Goal: Information Seeking & Learning: Learn about a topic

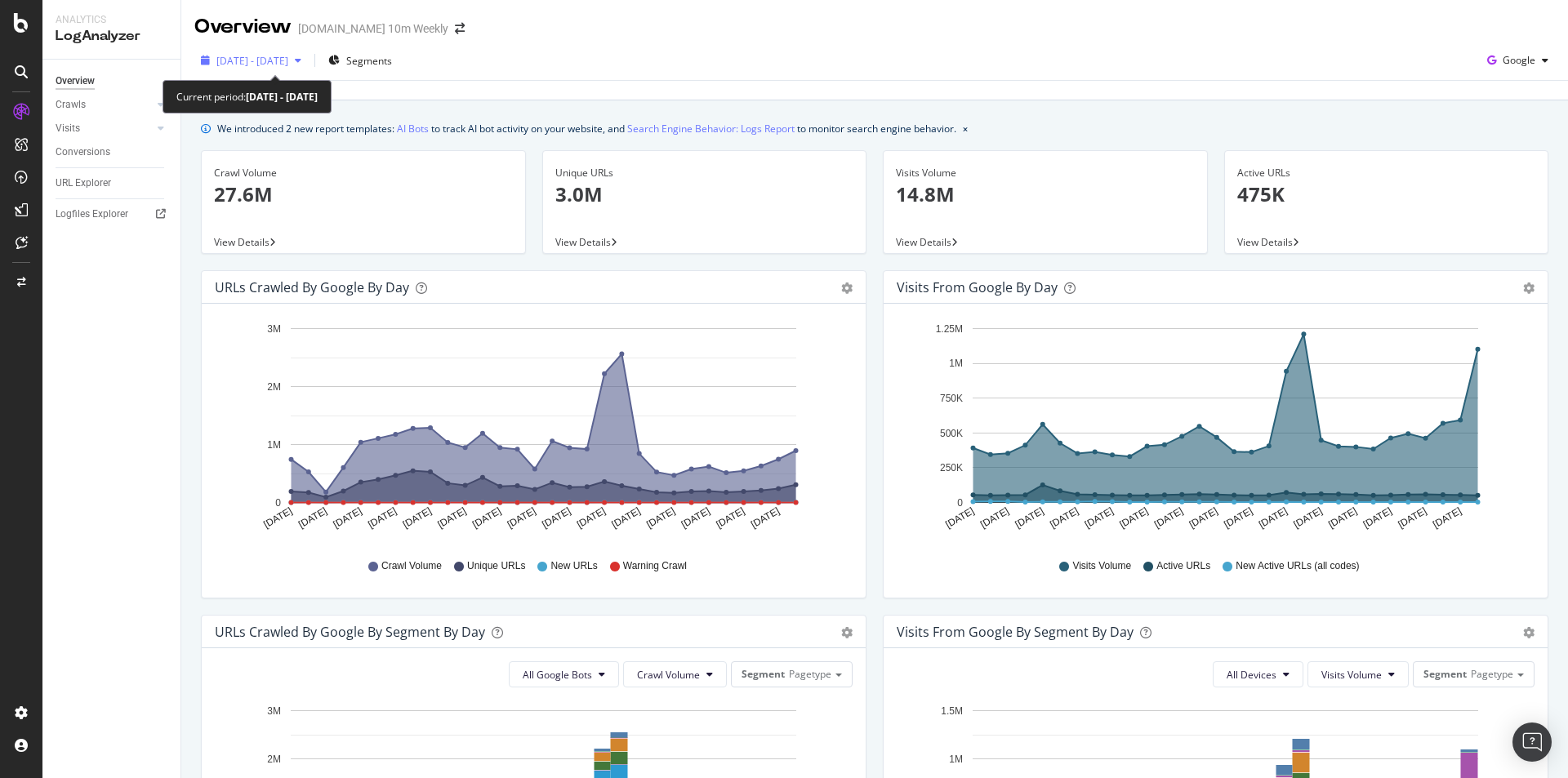
click at [308, 58] on div "button" at bounding box center [297, 61] width 20 height 9
click at [551, 45] on div "[DATE] - [DATE] Segments Google Last update [DATE]" at bounding box center [874, 70] width 1386 height 60
click at [841, 285] on icon "gear" at bounding box center [847, 288] width 11 height 11
click at [836, 389] on icon "[DATE] [DATE] [DATE] [DATE] [DATE] [DATE] [DATE] [DATE] [DATE] [DATE] [DATE] [D…" at bounding box center [531, 430] width 632 height 227
click at [328, 291] on div "URLs Crawled by Google by day" at bounding box center [312, 287] width 194 height 16
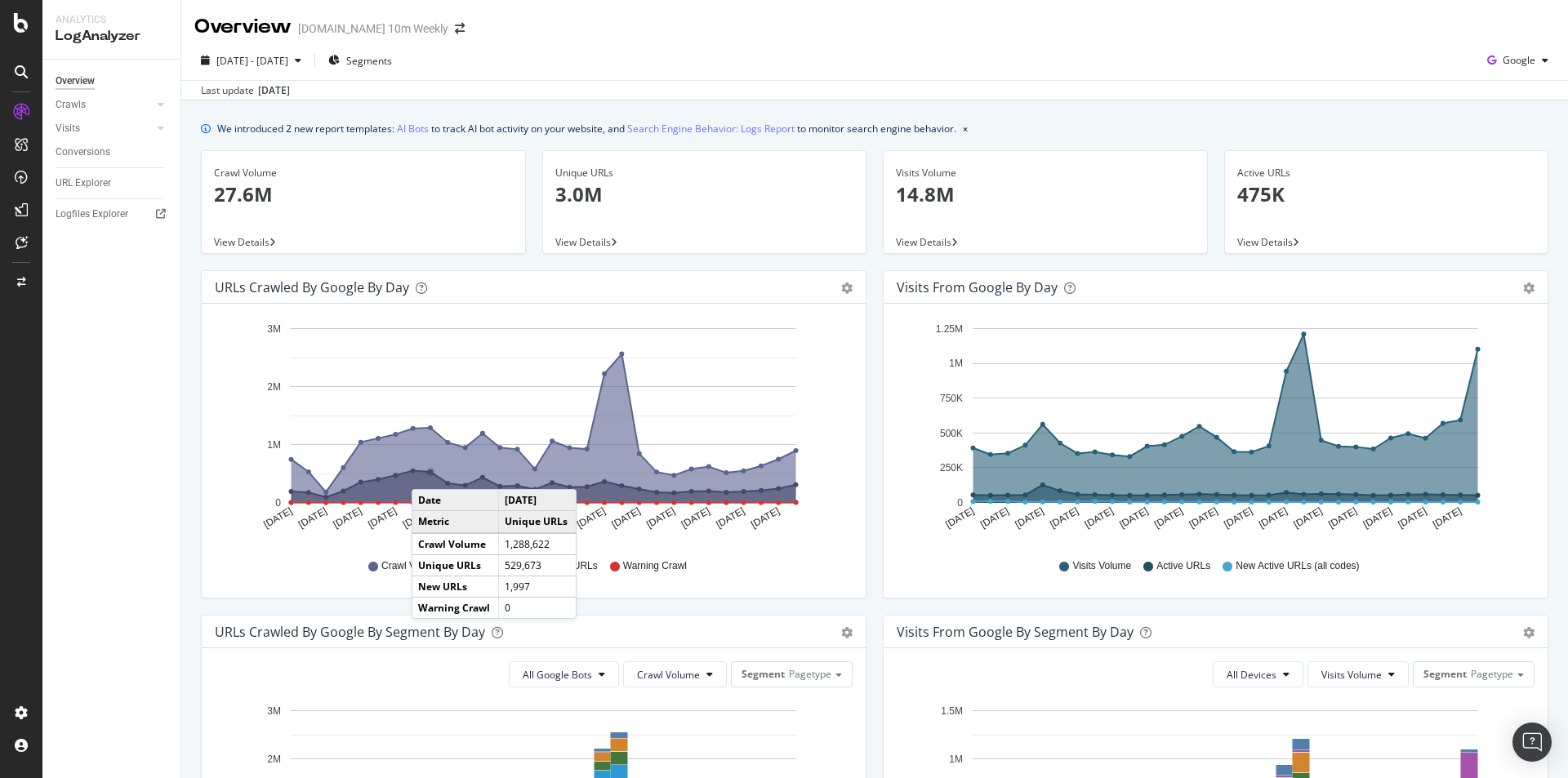
click at [428, 473] on circle "A chart." at bounding box center [430, 472] width 6 height 6
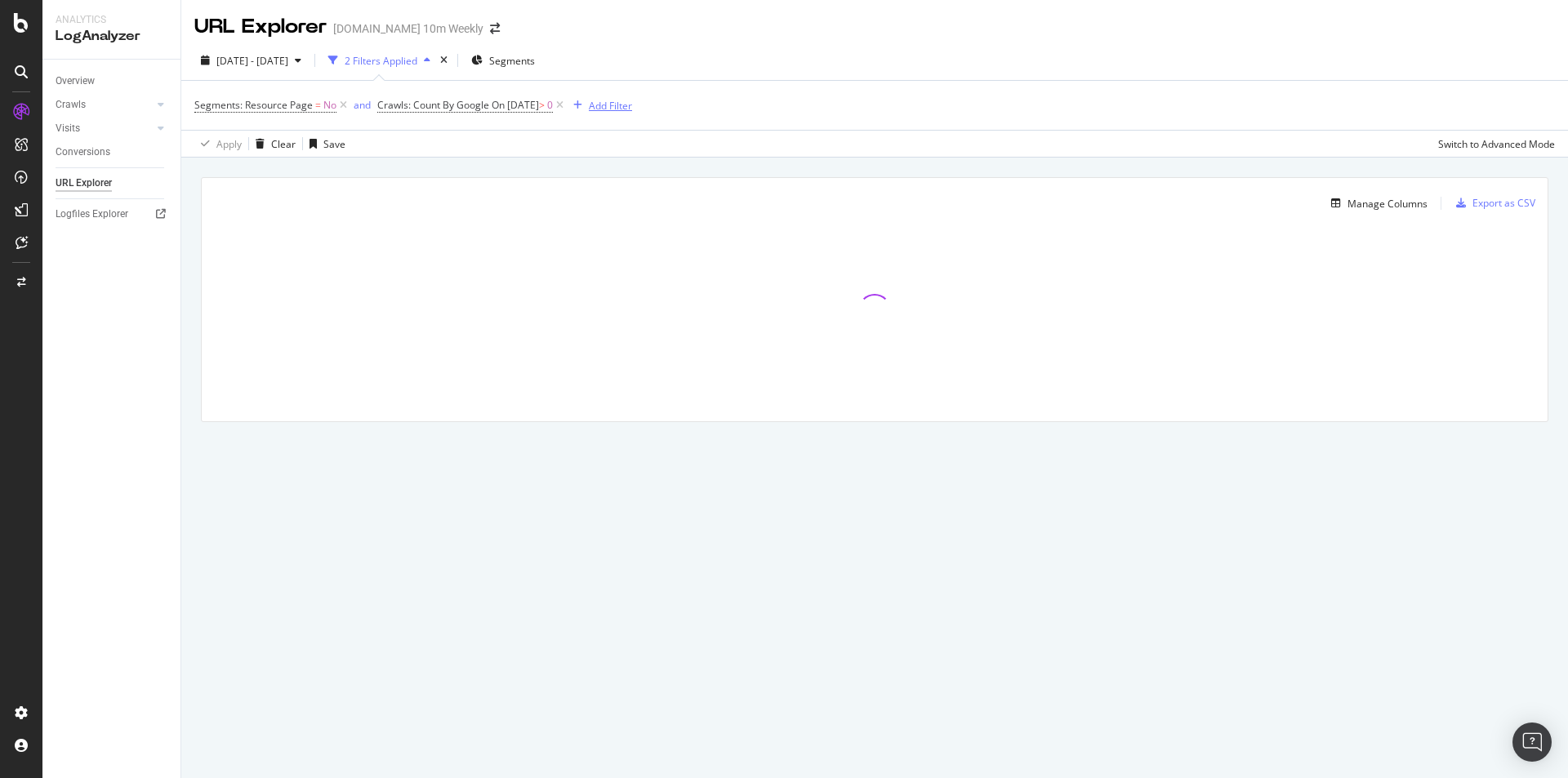
click at [632, 106] on div "Add Filter" at bounding box center [610, 105] width 44 height 14
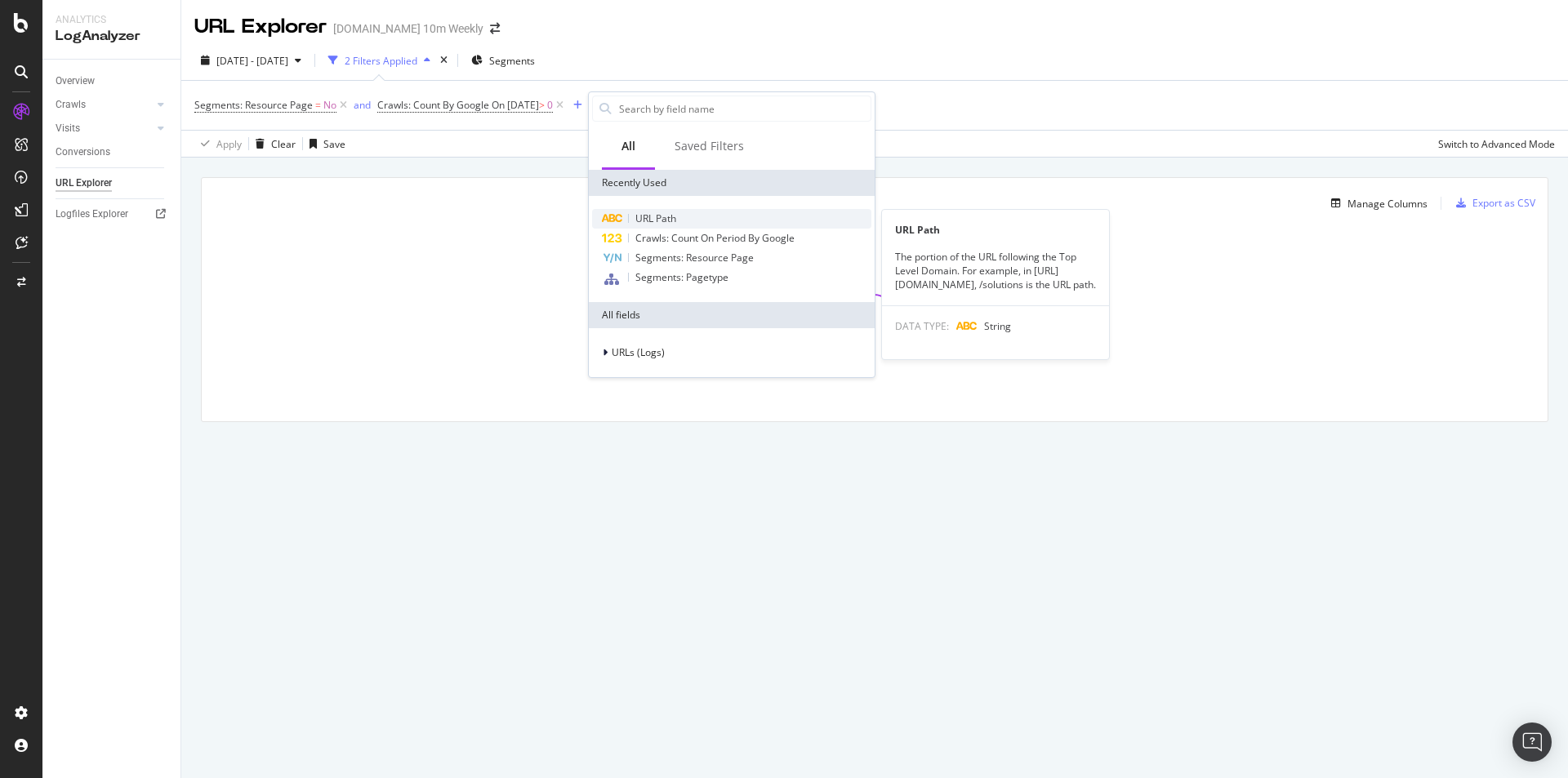
click at [662, 212] on span "URL Path" at bounding box center [655, 218] width 41 height 14
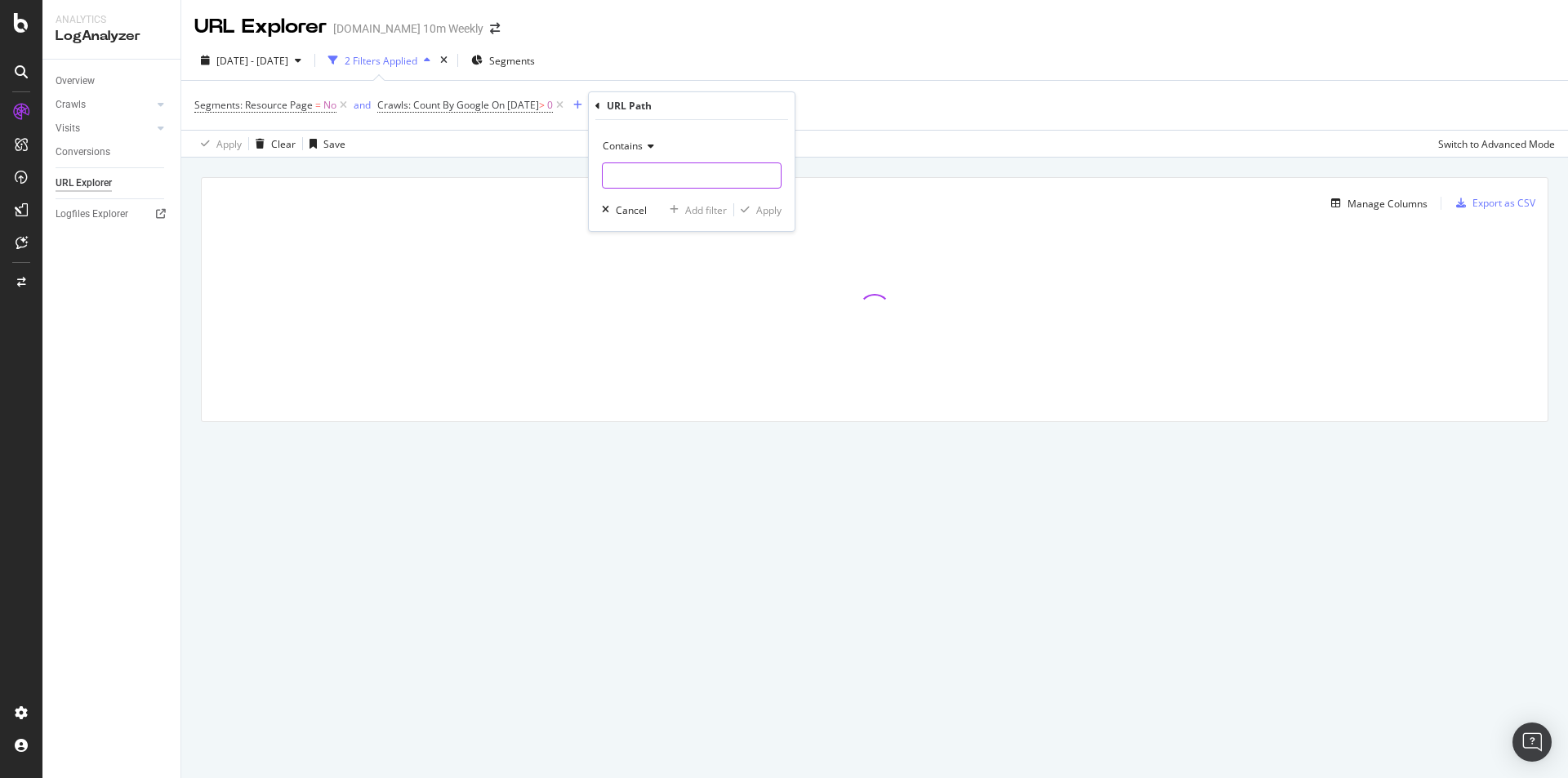
click at [648, 170] on input "text" at bounding box center [692, 175] width 178 height 27
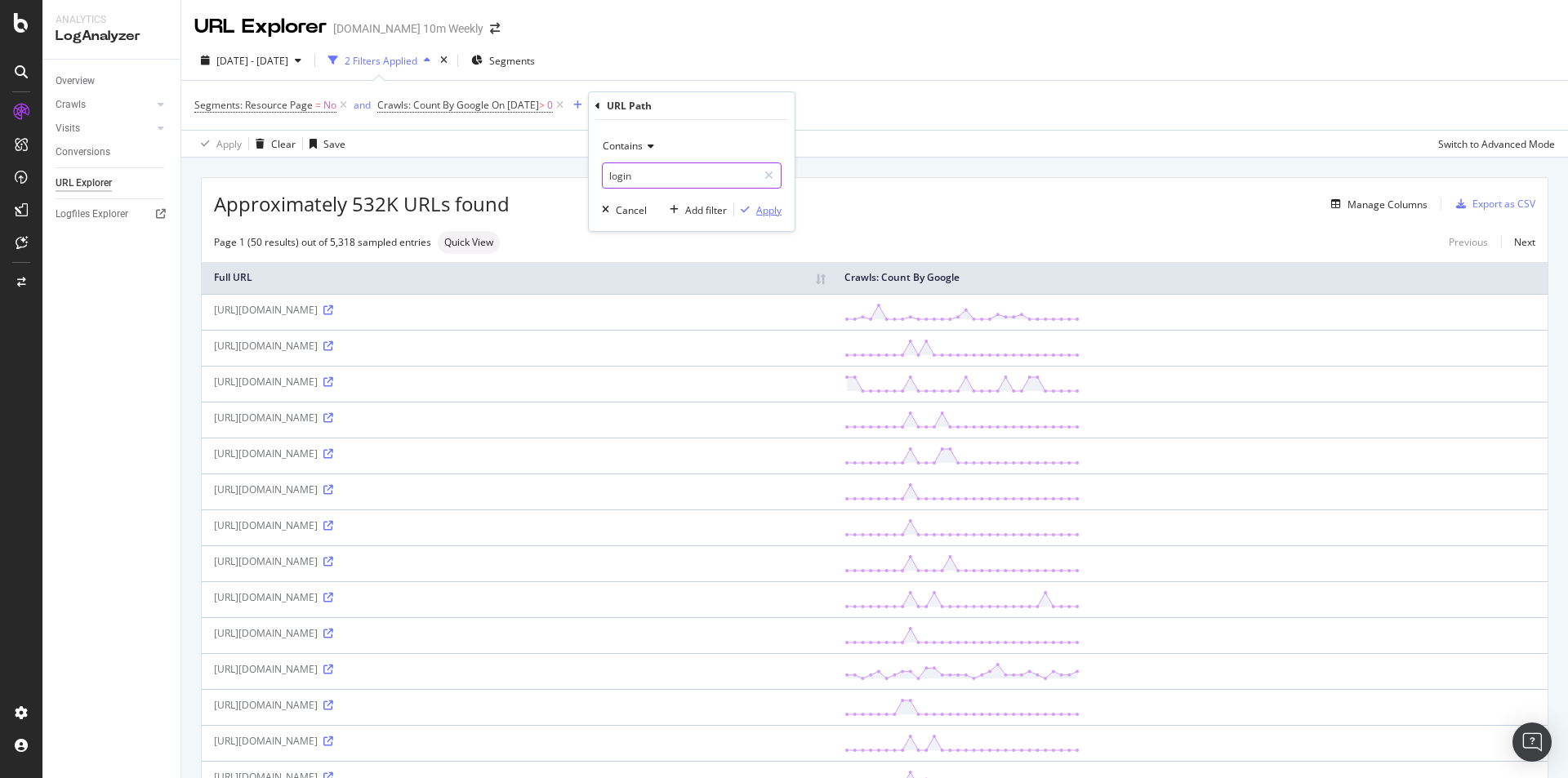
type input "login"
click at [766, 213] on div "Apply" at bounding box center [768, 210] width 26 height 14
